Goal: Transaction & Acquisition: Purchase product/service

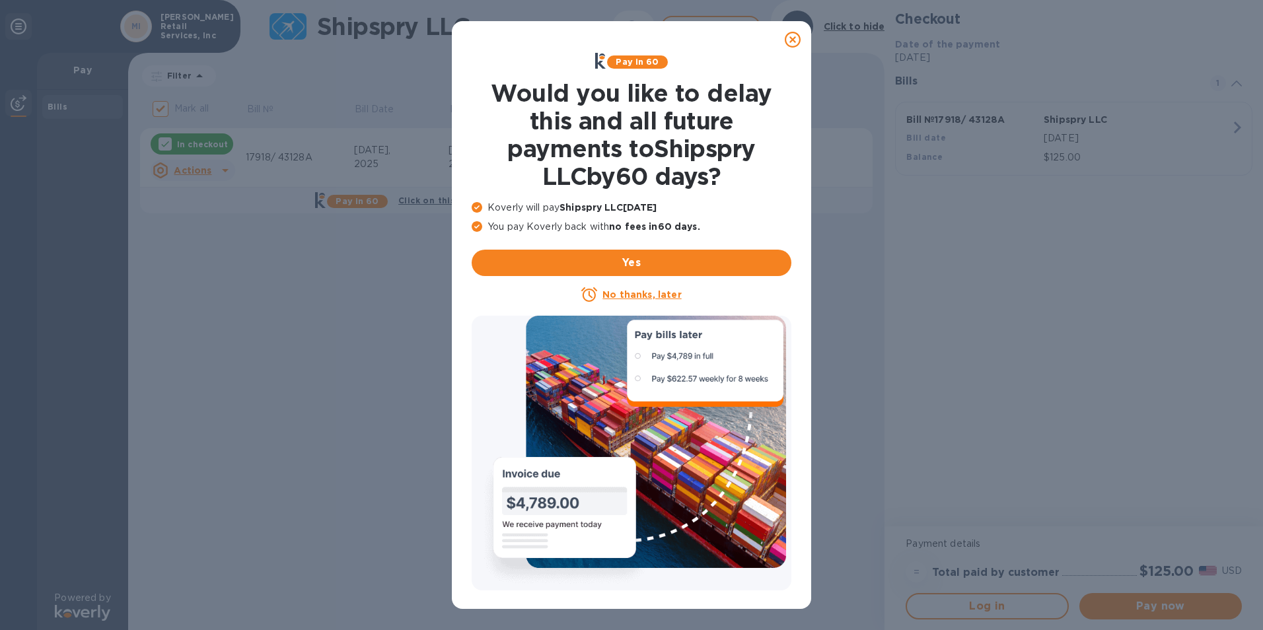
click at [633, 293] on u "No thanks, later" at bounding box center [641, 294] width 79 height 11
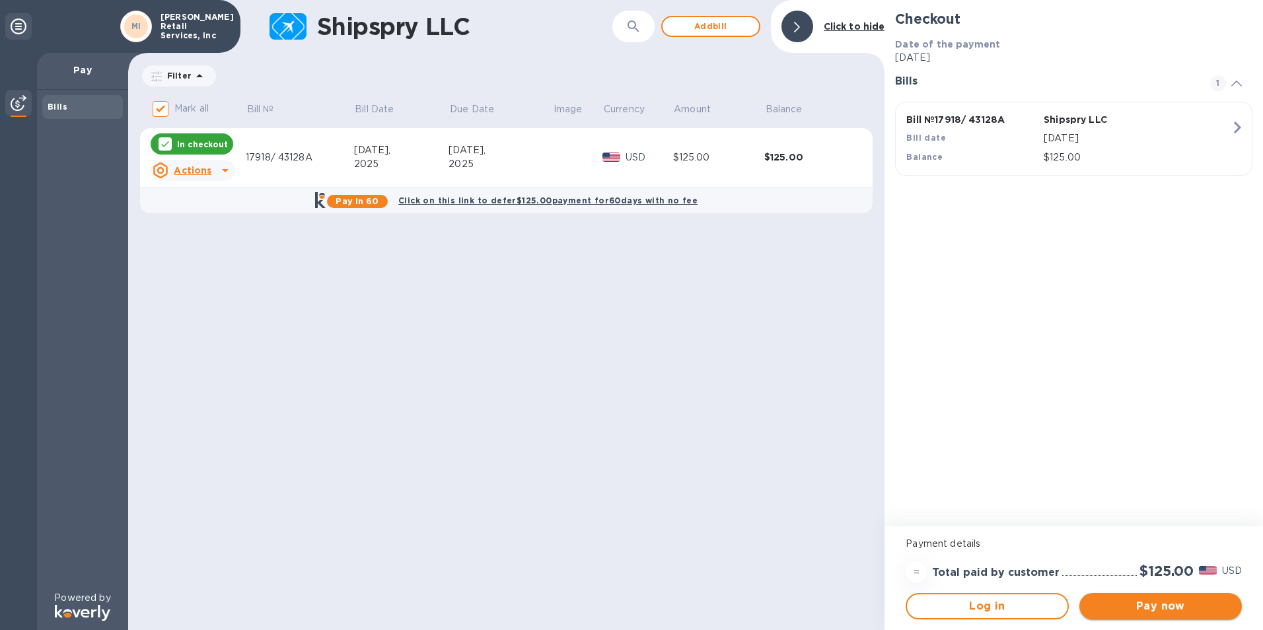
click at [1133, 598] on button "Pay now" at bounding box center [1160, 606] width 162 height 26
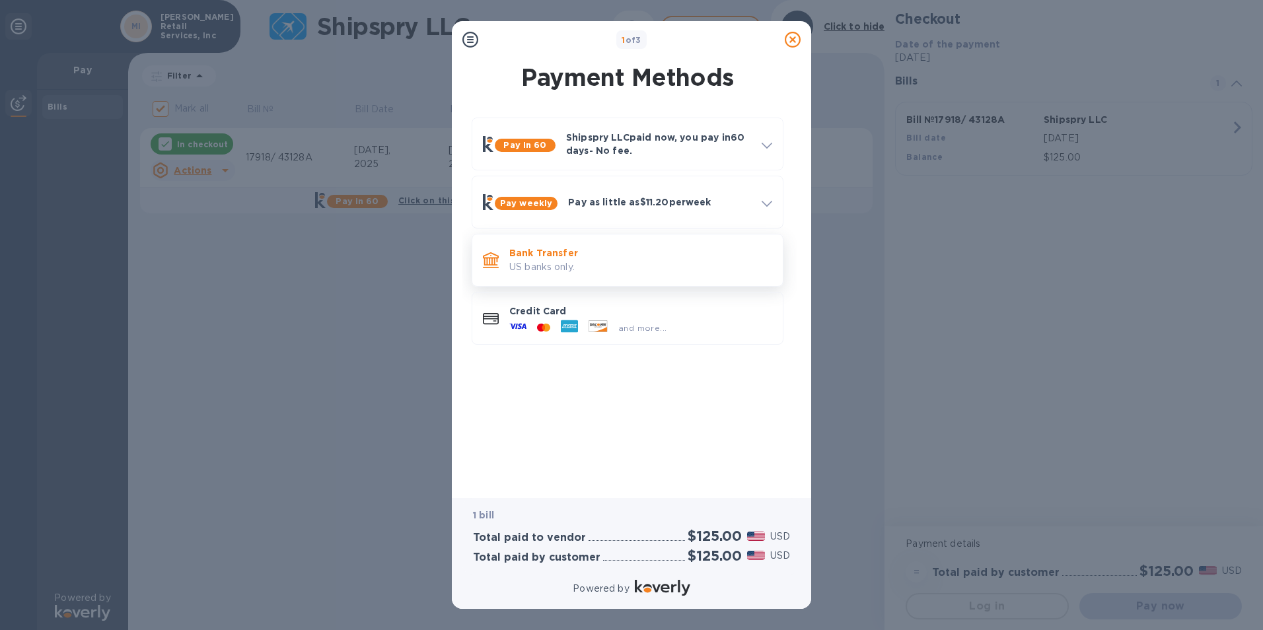
click at [563, 258] on p "Bank Transfer" at bounding box center [640, 252] width 263 height 13
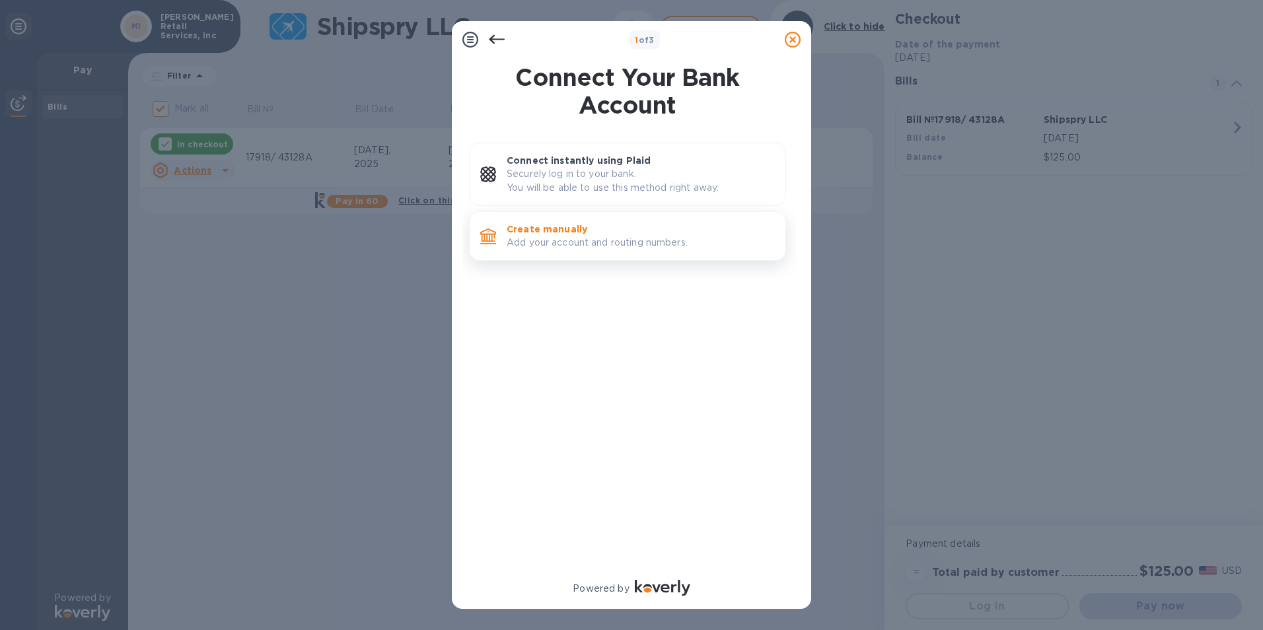
click at [563, 250] on p "Add your account and routing numbers." at bounding box center [641, 243] width 268 height 14
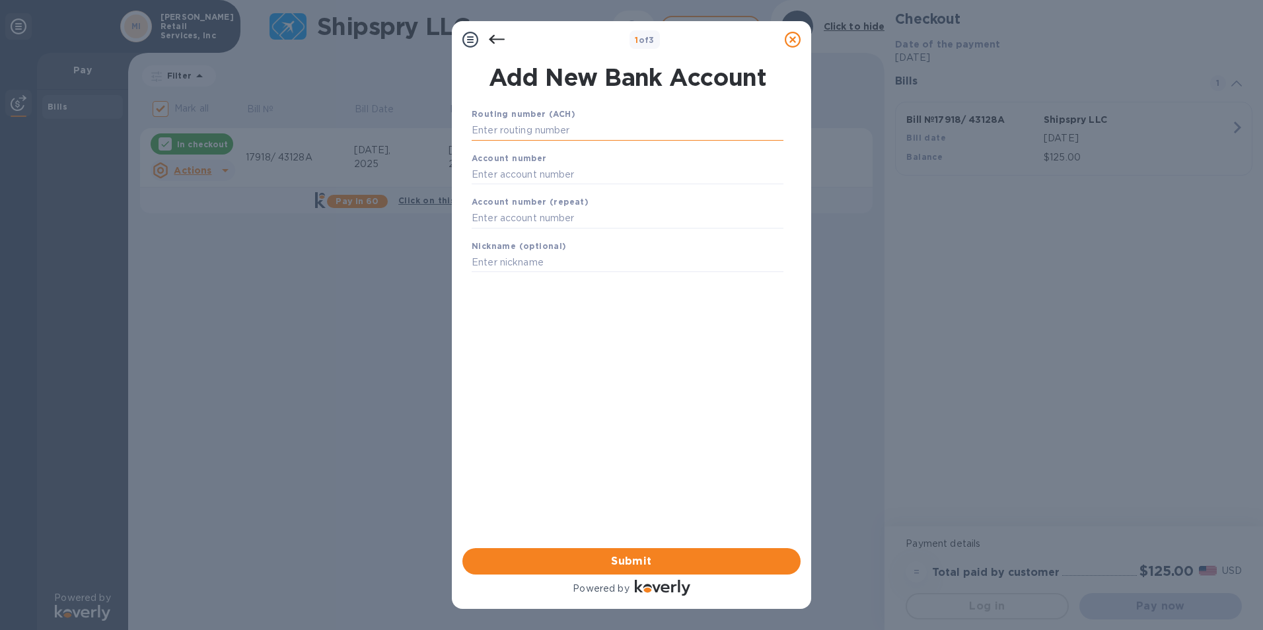
click at [530, 132] on input "text" at bounding box center [628, 131] width 312 height 20
click at [529, 130] on input "061112843" at bounding box center [628, 131] width 312 height 20
type input "061119668"
click at [580, 195] on input "text" at bounding box center [628, 191] width 312 height 20
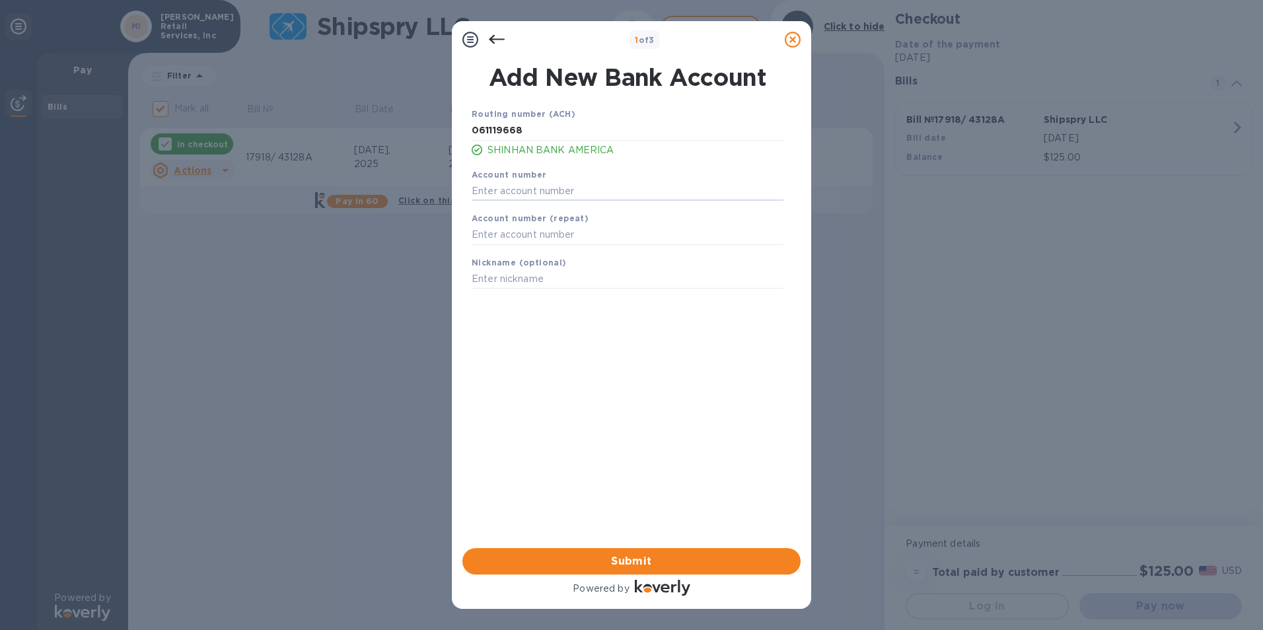
click at [528, 202] on div "Account number" at bounding box center [627, 184] width 322 height 44
click at [520, 194] on input "text" at bounding box center [628, 191] width 312 height 20
type input "700000464240"
click at [507, 239] on input "text" at bounding box center [628, 235] width 312 height 20
type input "700000464240"
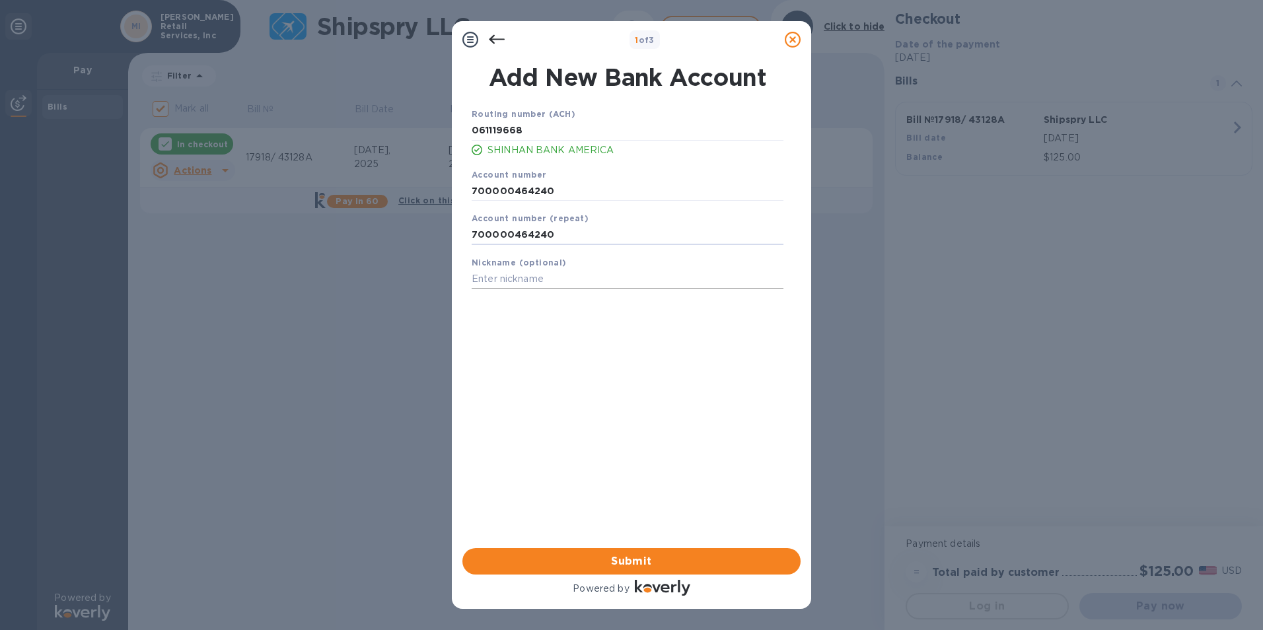
click at [516, 279] on input "text" at bounding box center [628, 279] width 312 height 20
type input "payment for delivery"
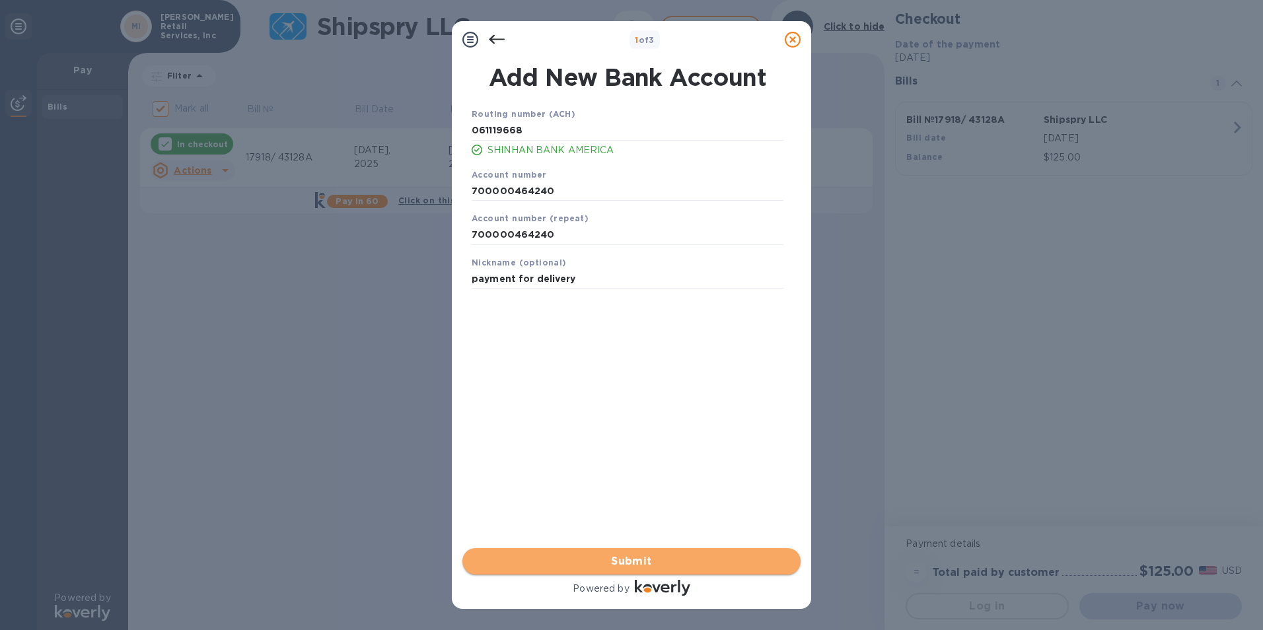
click at [636, 561] on span "Submit" at bounding box center [631, 561] width 317 height 16
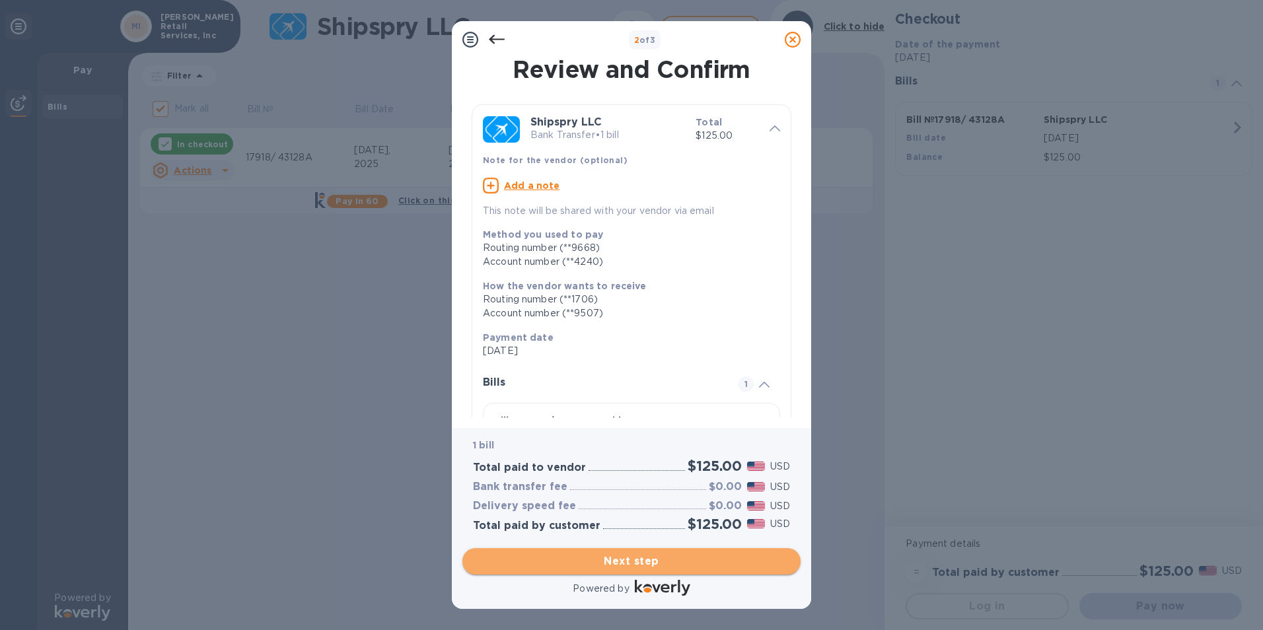
click at [631, 563] on span "Next step" at bounding box center [631, 561] width 317 height 16
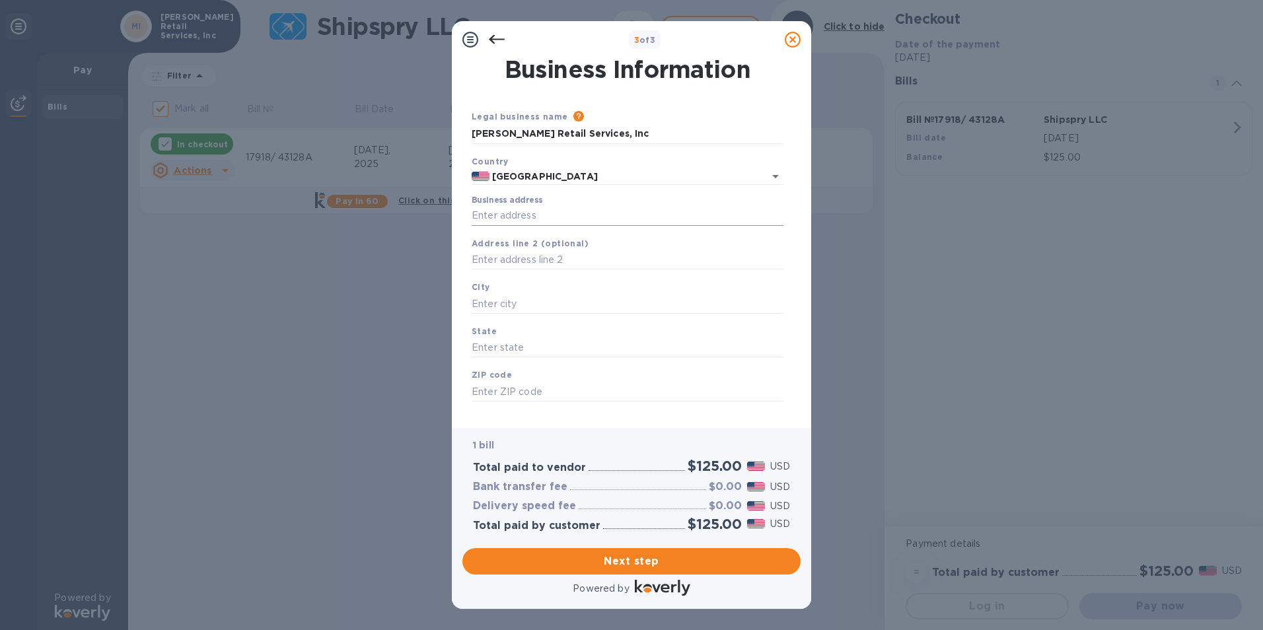
click at [525, 216] on input "Business address" at bounding box center [628, 216] width 312 height 20
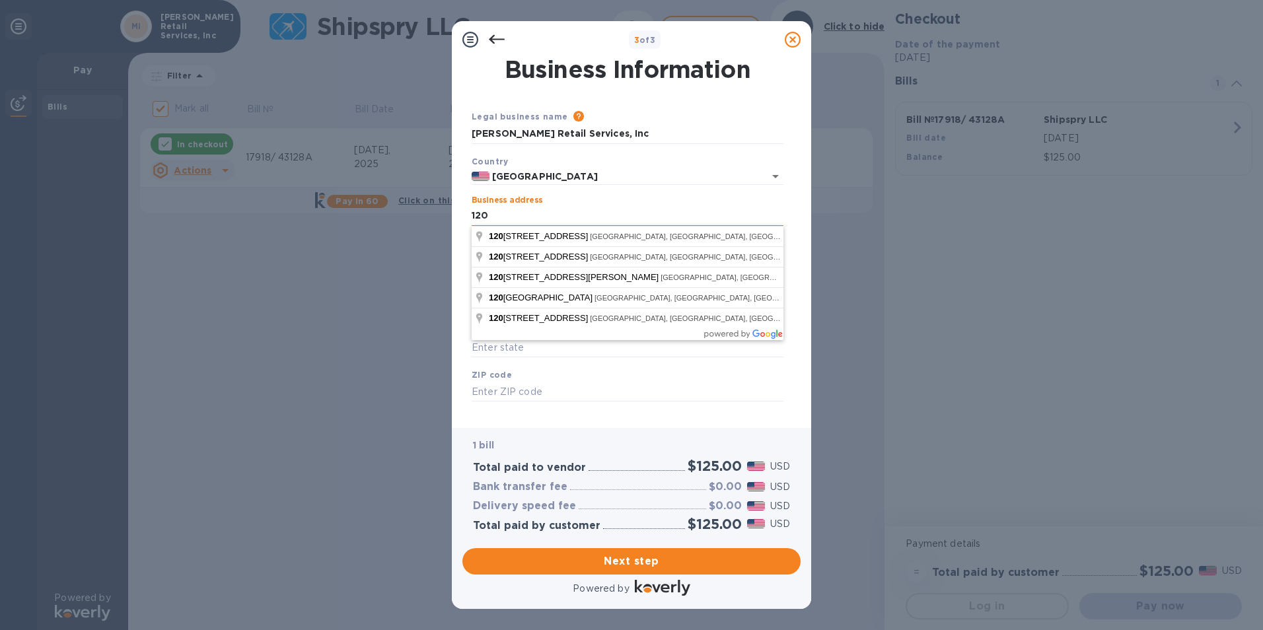
type input "120 [PERSON_NAME] DR"
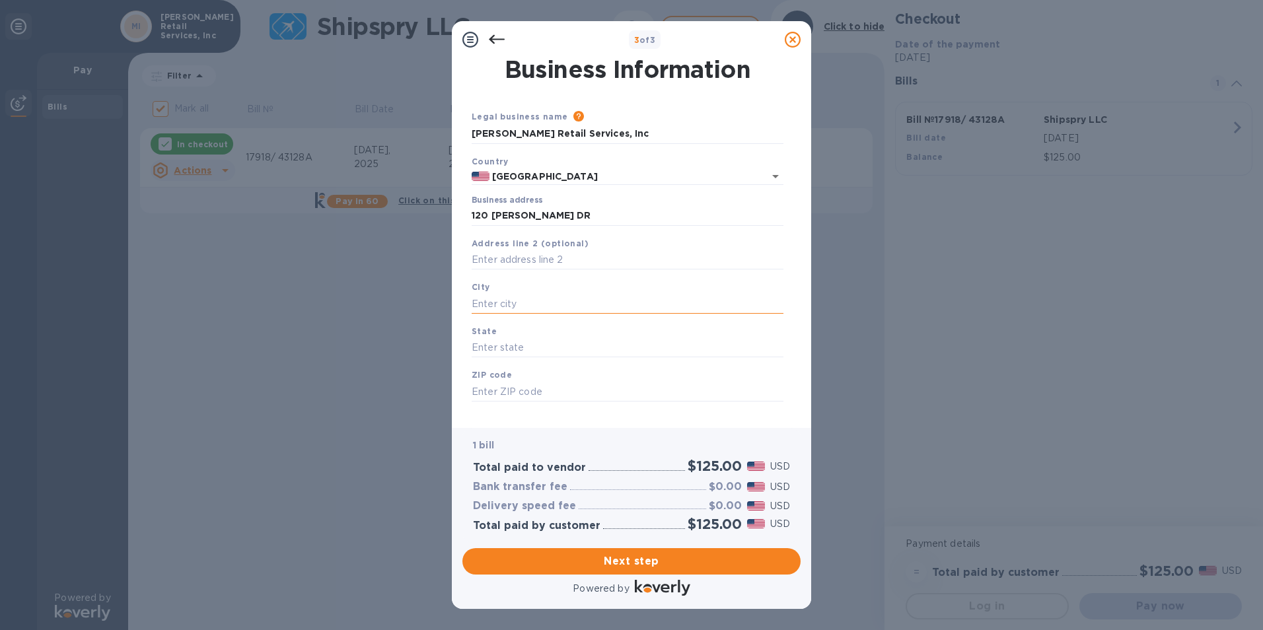
click at [520, 299] on input "text" at bounding box center [628, 304] width 312 height 20
type input "Cumming"
type input "g"
type input "GA"
type input "30040"
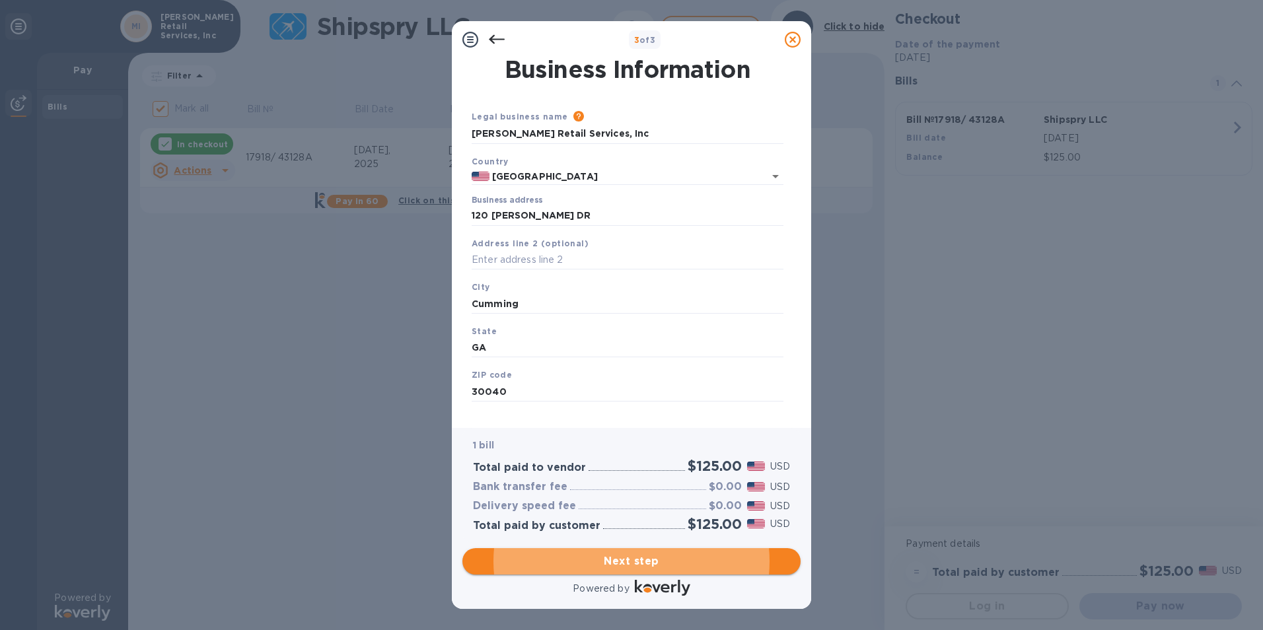
click at [627, 561] on span "Next step" at bounding box center [631, 561] width 317 height 16
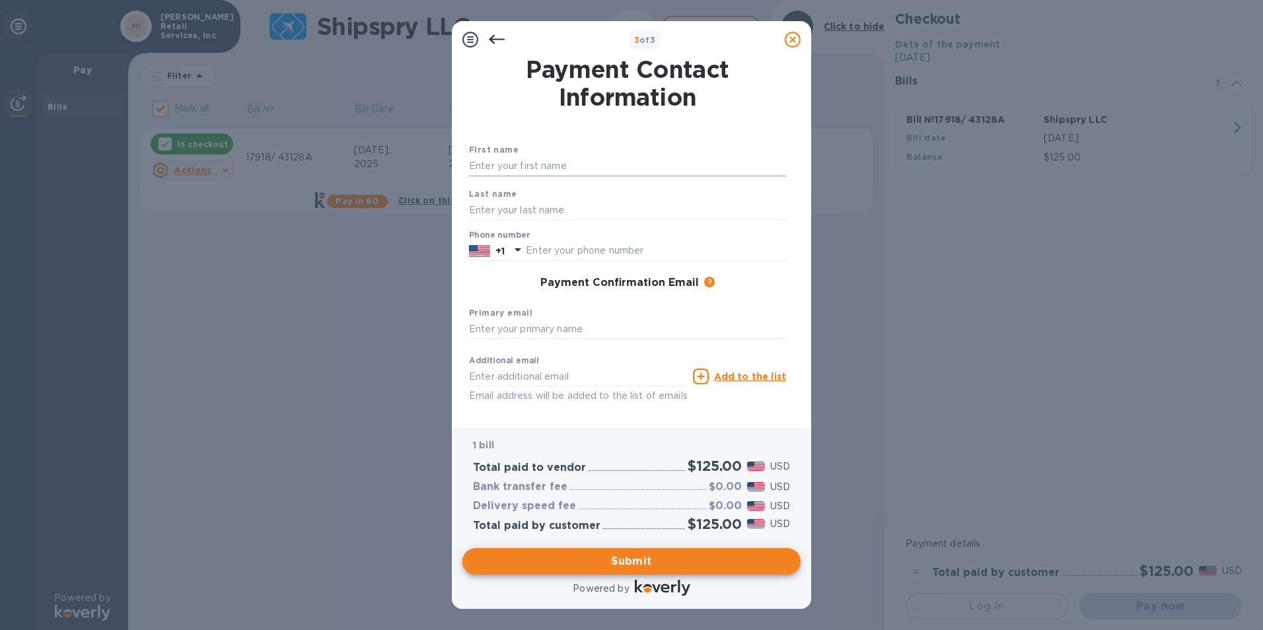
click at [487, 162] on input "text" at bounding box center [627, 167] width 317 height 20
type input "[PERSON_NAME]"
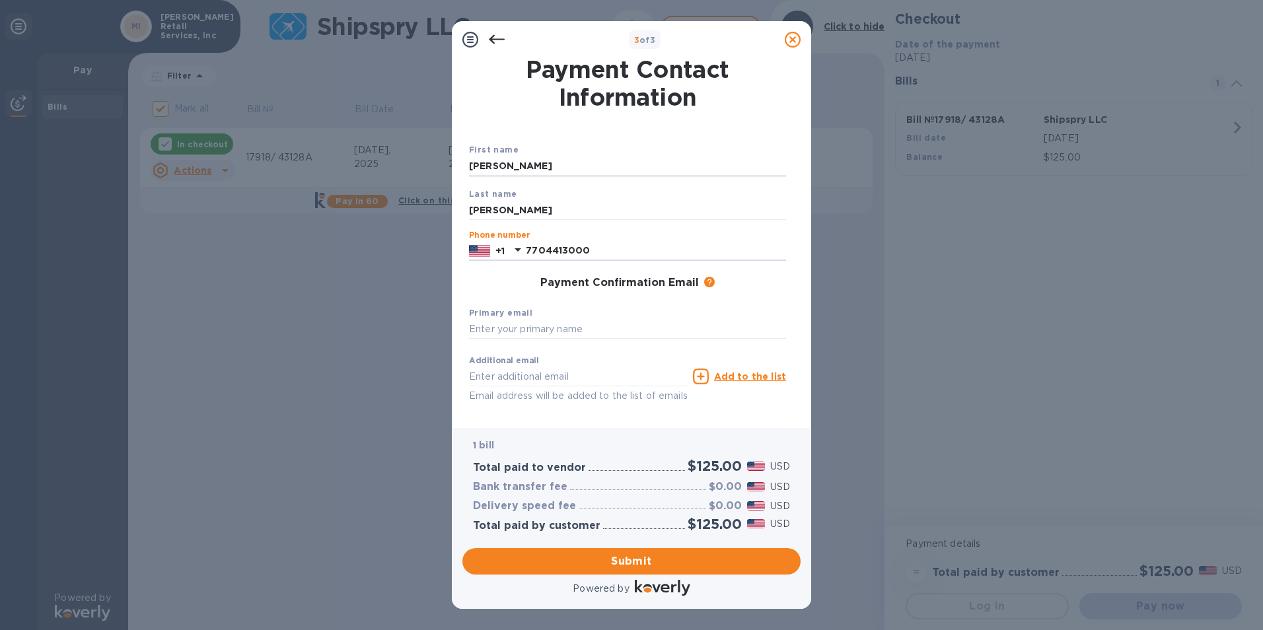
type input "7704413000"
type input "s"
type input "[EMAIL_ADDRESS][DOMAIN_NAME]"
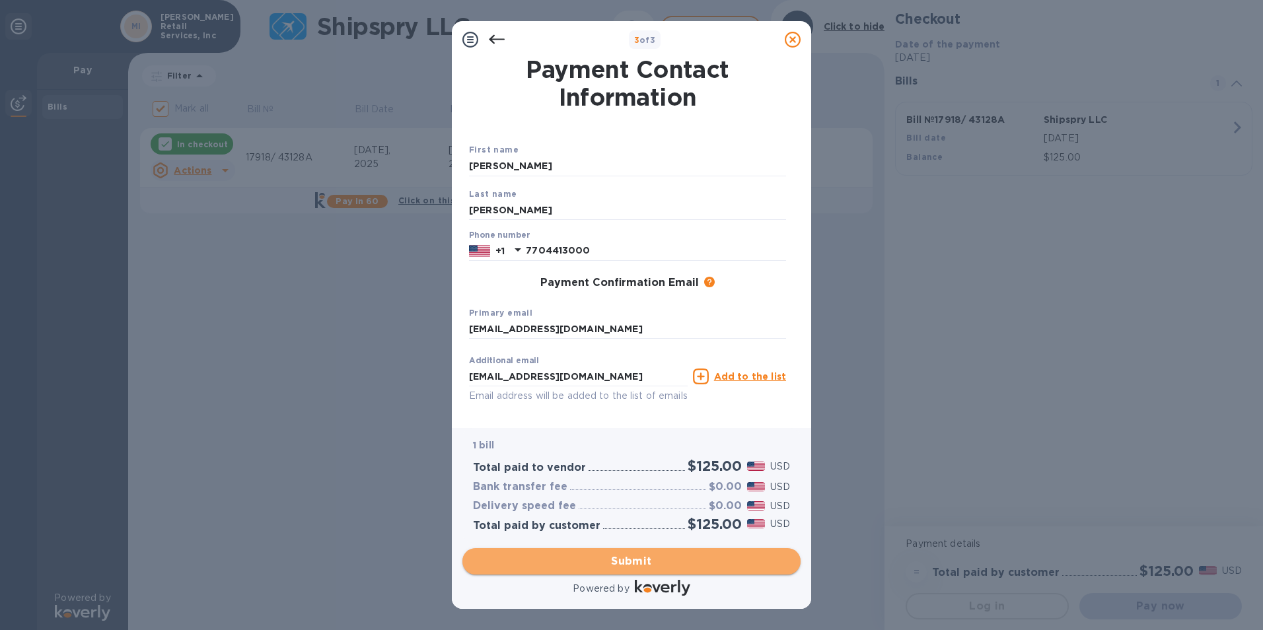
click at [642, 557] on span "Submit" at bounding box center [631, 561] width 317 height 16
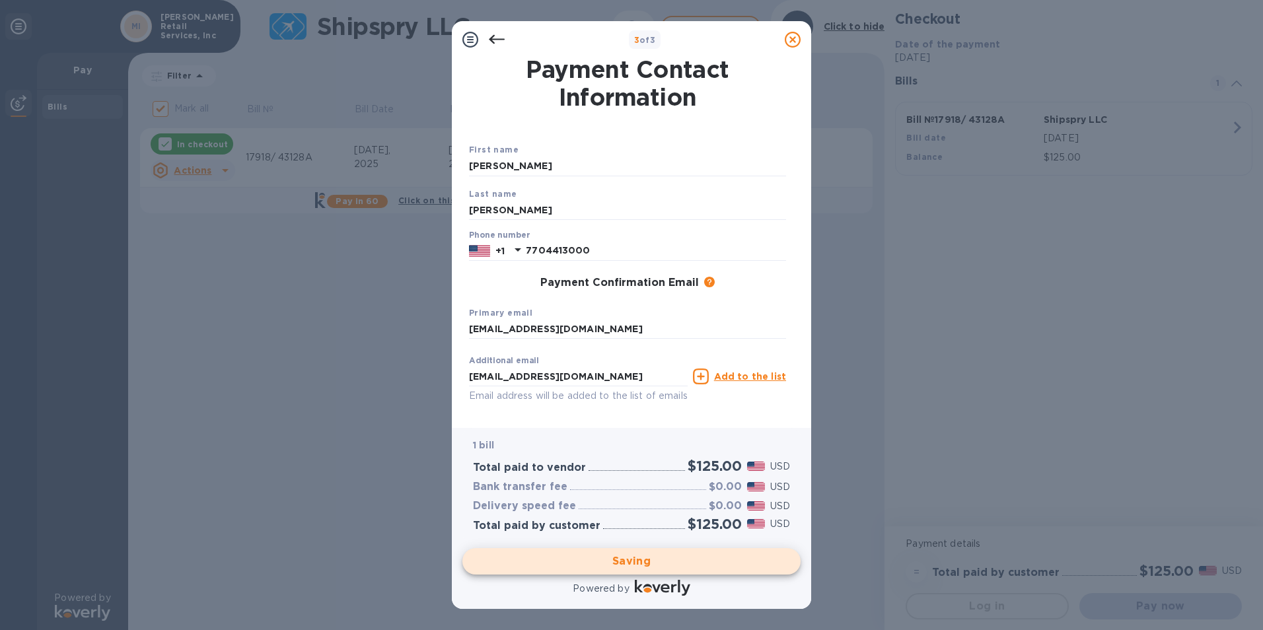
checkbox input "false"
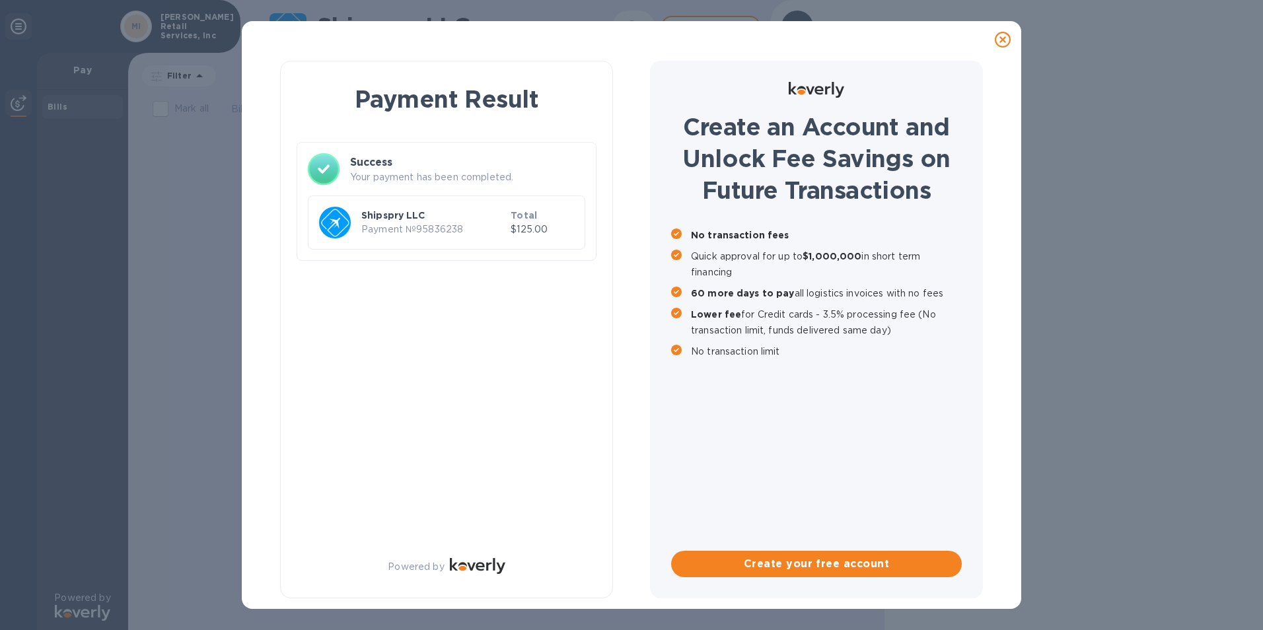
click at [448, 233] on p "Payment № 95836238" at bounding box center [433, 230] width 144 height 14
